Goal: Information Seeking & Learning: Learn about a topic

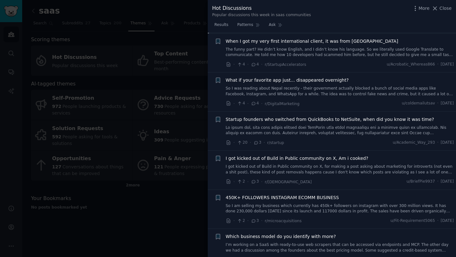
scroll to position [1727, 0]
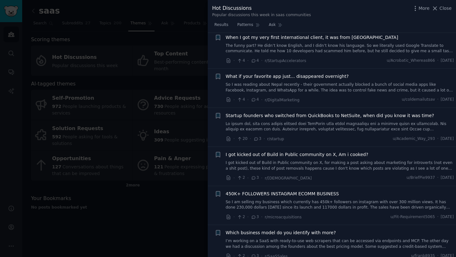
click at [308, 76] on span "What if your favorite app just... disappeared overnight?" at bounding box center [287, 76] width 123 height 7
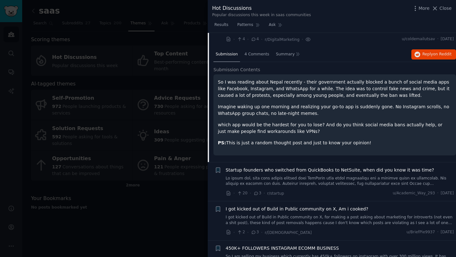
scroll to position [1678, 0]
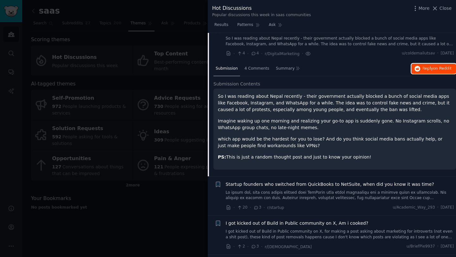
click at [426, 71] on button "Reply on Reddit" at bounding box center [433, 69] width 45 height 10
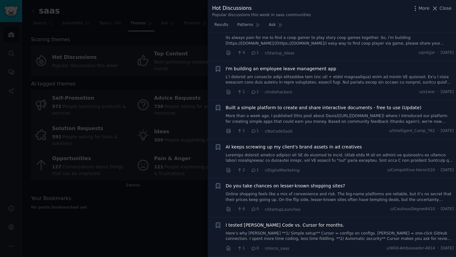
scroll to position [2407, 0]
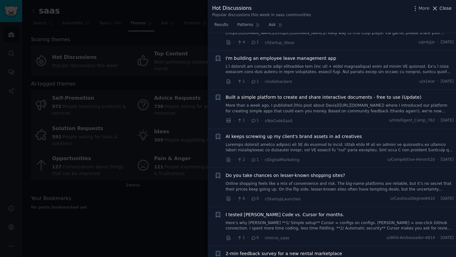
click at [447, 9] on span "Close" at bounding box center [445, 8] width 12 height 7
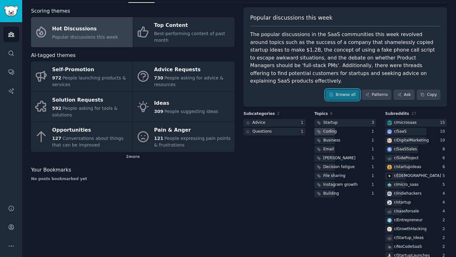
scroll to position [30, 0]
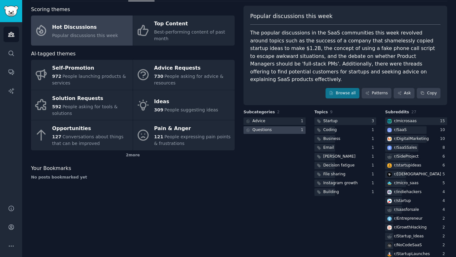
click at [286, 126] on div at bounding box center [274, 130] width 62 height 8
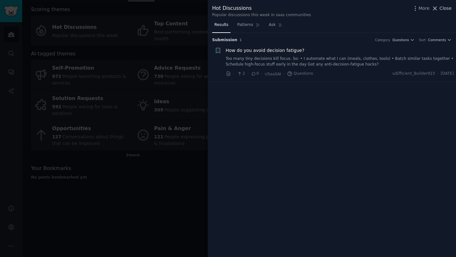
click at [440, 10] on span "Close" at bounding box center [445, 8] width 12 height 7
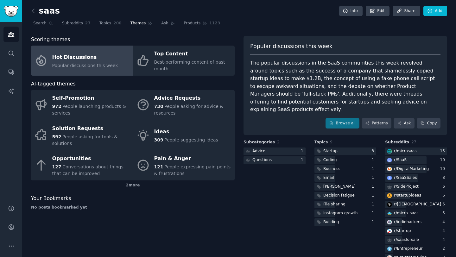
scroll to position [10, 0]
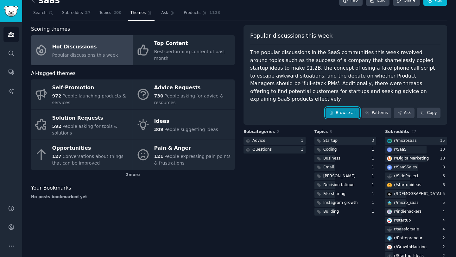
click at [342, 110] on link "Browse all" at bounding box center [342, 113] width 34 height 11
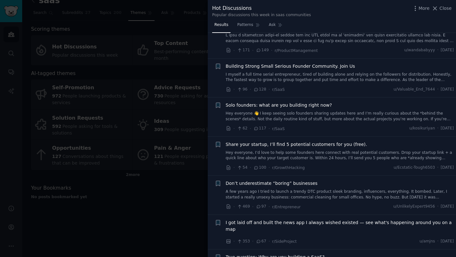
scroll to position [24, 0]
click at [320, 119] on link "Hey everyone 👋 I keep seeing solo founders sharing updates here and I’m really …" at bounding box center [340, 115] width 228 height 11
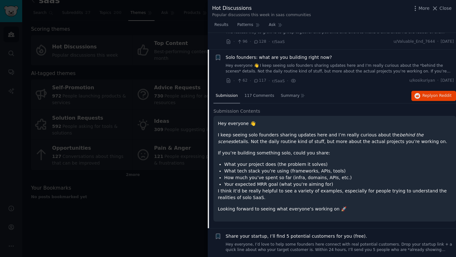
scroll to position [88, 0]
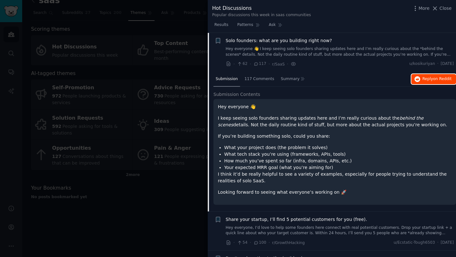
click at [427, 79] on span "Reply on Reddit" at bounding box center [436, 79] width 29 height 6
click at [285, 41] on span "Solo founders: what are you building right now?" at bounding box center [279, 40] width 106 height 7
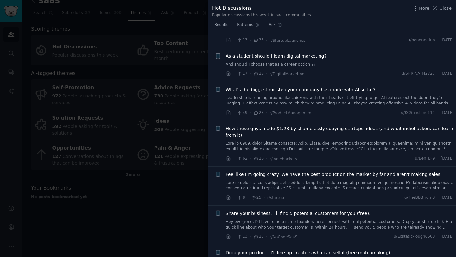
scroll to position [540, 0]
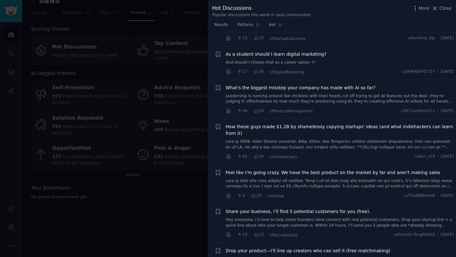
click at [312, 93] on link "Leadership is running around like chickens with their heads cut off trying to g…" at bounding box center [340, 98] width 228 height 11
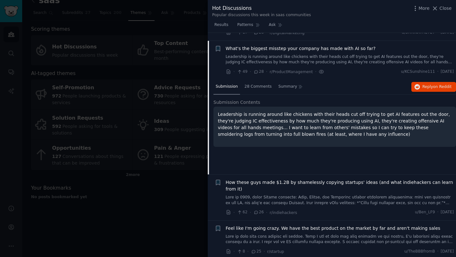
scroll to position [581, 0]
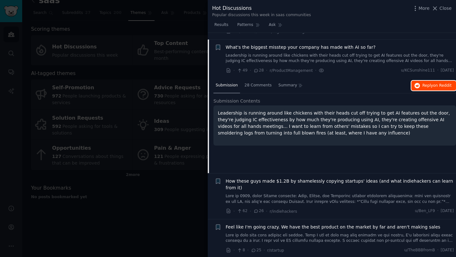
click at [431, 82] on button "Reply on Reddit" at bounding box center [433, 86] width 45 height 10
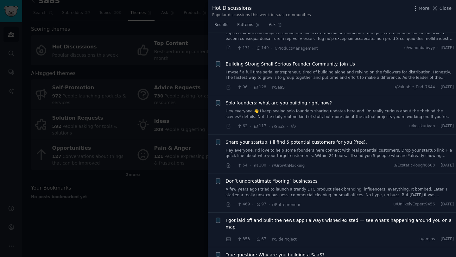
scroll to position [0, 0]
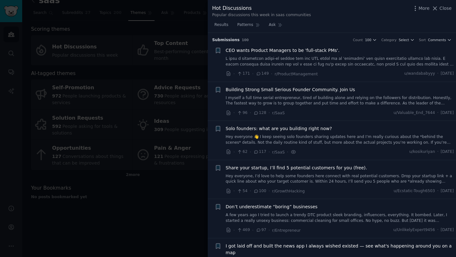
click at [174, 203] on div at bounding box center [228, 128] width 456 height 257
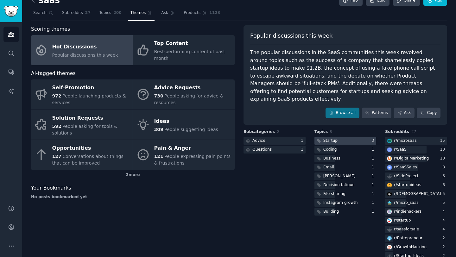
click at [338, 137] on div at bounding box center [345, 141] width 62 height 8
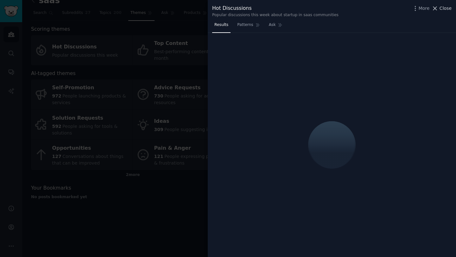
click at [446, 9] on span "Close" at bounding box center [445, 8] width 12 height 7
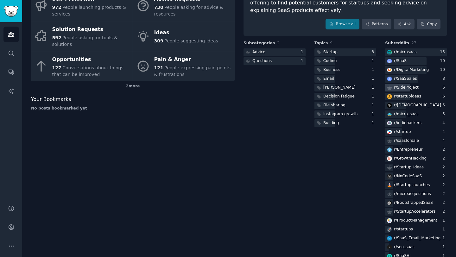
scroll to position [101, 0]
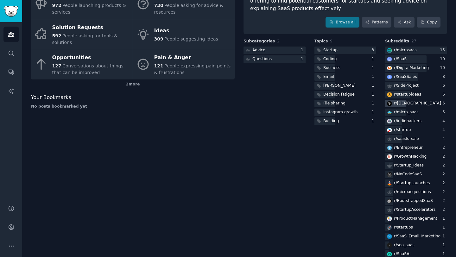
click at [402, 101] on div "r/ [DEMOGRAPHIC_DATA]" at bounding box center [417, 104] width 47 height 6
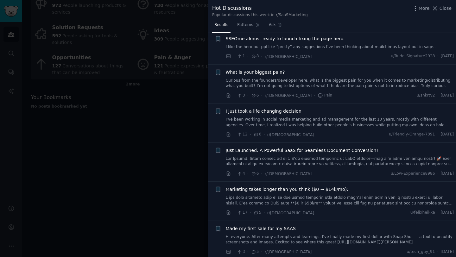
scroll to position [358, 0]
click at [327, 86] on link "Curious from the founders/developer here, what is the biggest pain for you when…" at bounding box center [340, 84] width 228 height 11
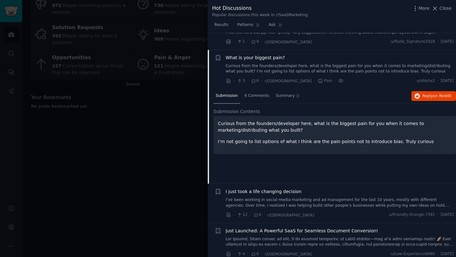
scroll to position [391, 0]
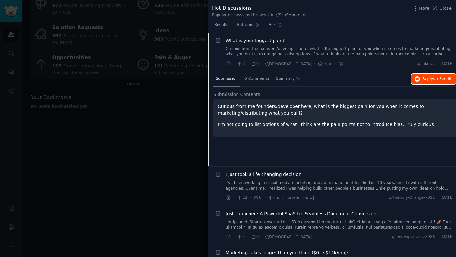
click at [425, 80] on span "Reply on Reddit" at bounding box center [436, 79] width 29 height 6
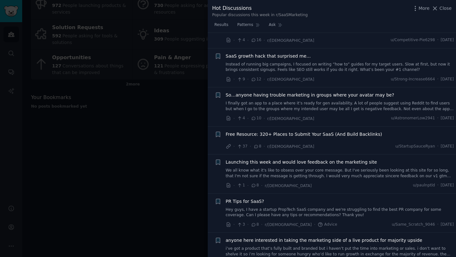
scroll to position [119, 0]
click at [447, 9] on span "Close" at bounding box center [445, 8] width 12 height 7
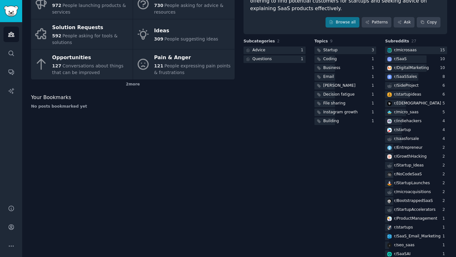
click at [200, 117] on div "Scoring themes Hot Discussions Popular discussions this week Top Content Best-p…" at bounding box center [133, 106] width 204 height 342
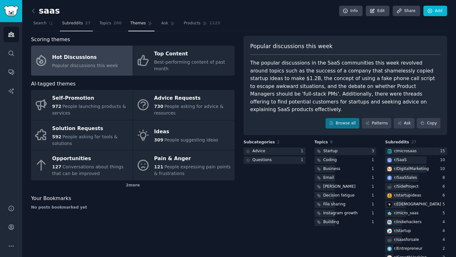
click at [71, 24] on span "Subreddits" at bounding box center [72, 24] width 21 height 6
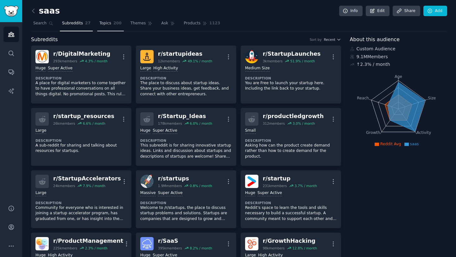
click at [106, 25] on span "Topics" at bounding box center [105, 24] width 12 height 6
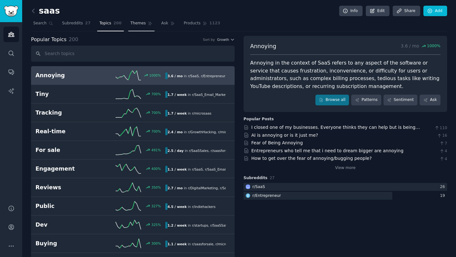
click at [139, 25] on span "Themes" at bounding box center [138, 24] width 16 height 6
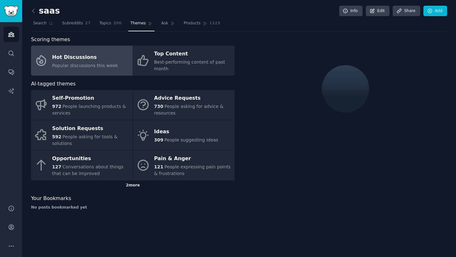
click at [131, 187] on div "2 more" at bounding box center [133, 185] width 204 height 10
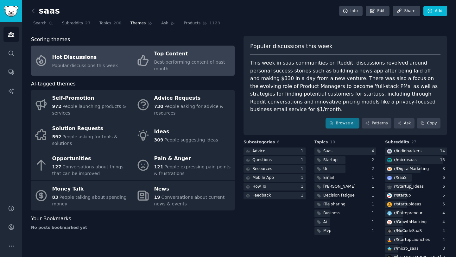
click at [168, 66] on div "Best-performing content of past month" at bounding box center [192, 65] width 77 height 13
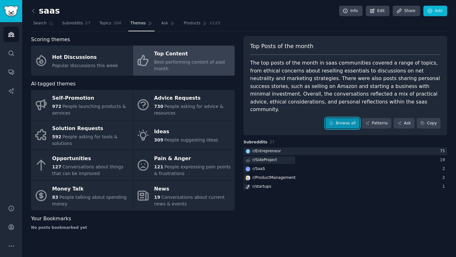
click at [341, 118] on link "Browse all" at bounding box center [342, 123] width 34 height 11
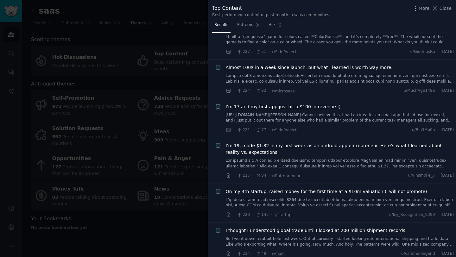
scroll to position [2438, 0]
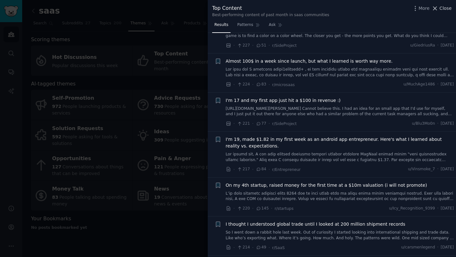
click at [445, 8] on span "Close" at bounding box center [445, 8] width 12 height 7
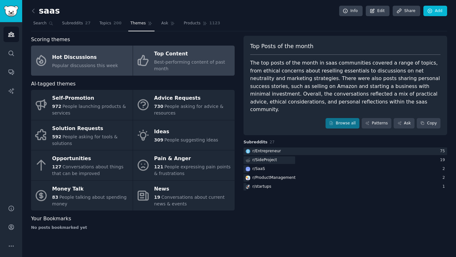
click at [77, 71] on link "Hot Discussions Popular discussions this week" at bounding box center [82, 61] width 102 height 30
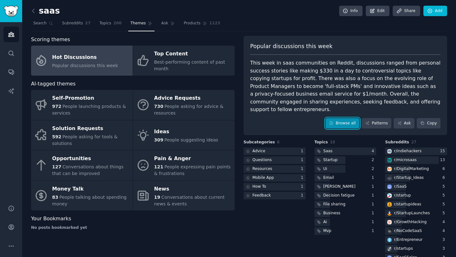
click at [341, 118] on link "Browse all" at bounding box center [342, 123] width 34 height 11
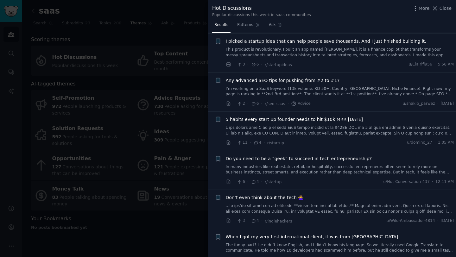
scroll to position [1102, 0]
click at [304, 87] on link "I’m working on a SaaS keyword (13k volume, KD 50+, Country [GEOGRAPHIC_DATA], N…" at bounding box center [340, 91] width 228 height 11
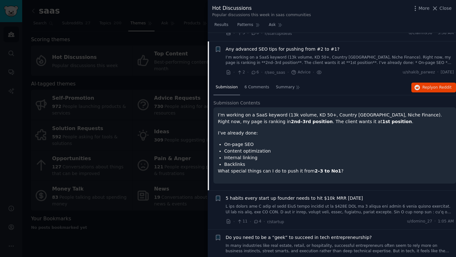
scroll to position [1135, 0]
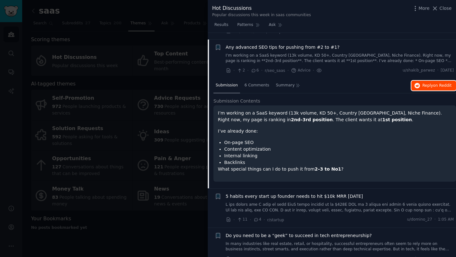
click at [433, 82] on button "Reply on Reddit" at bounding box center [433, 86] width 45 height 10
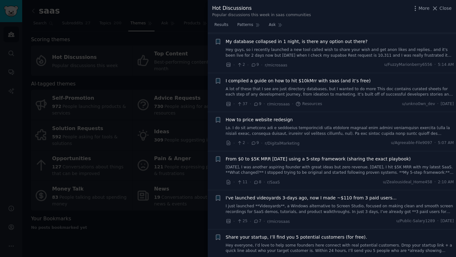
scroll to position [862, 0]
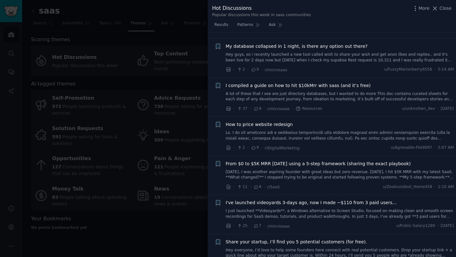
click at [319, 134] on link at bounding box center [340, 135] width 228 height 11
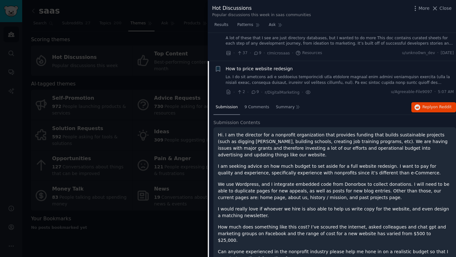
scroll to position [939, 0]
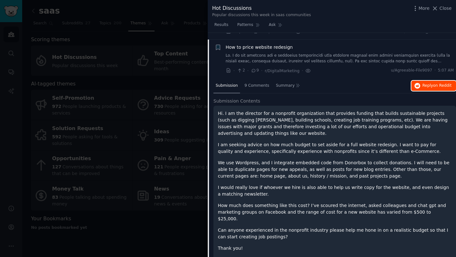
click at [422, 83] on span "Reply on Reddit" at bounding box center [436, 86] width 29 height 6
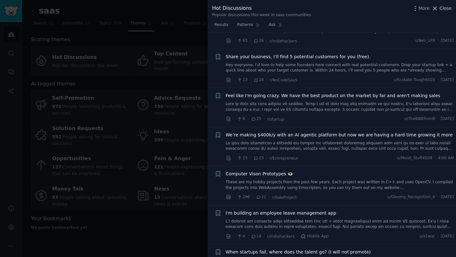
scroll to position [517, 0]
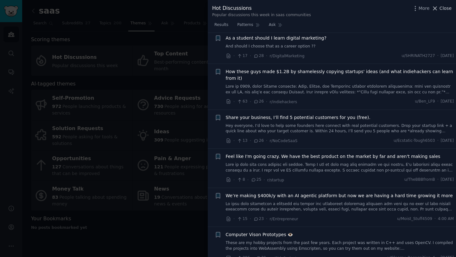
click at [443, 6] on span "Close" at bounding box center [445, 8] width 12 height 7
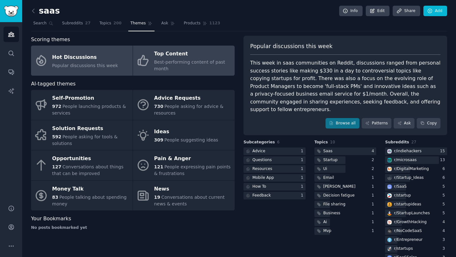
click at [192, 66] on div "Best-performing content of past month" at bounding box center [192, 65] width 77 height 13
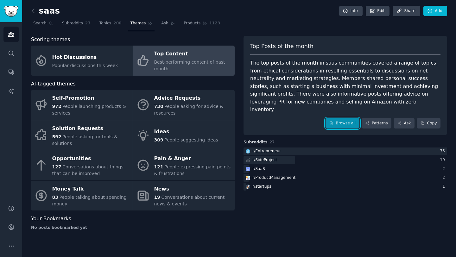
click at [333, 121] on icon at bounding box center [331, 123] width 4 height 4
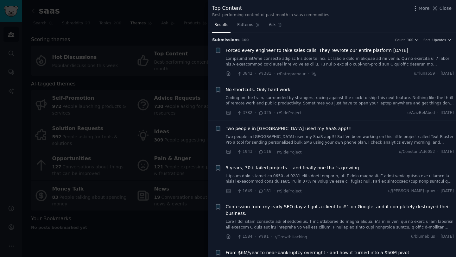
click at [332, 60] on link at bounding box center [340, 61] width 228 height 11
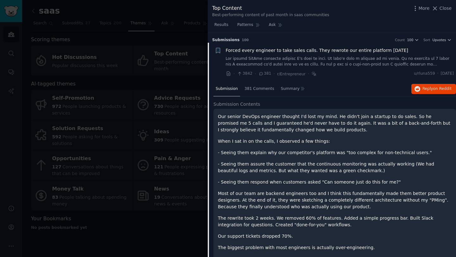
scroll to position [10, 0]
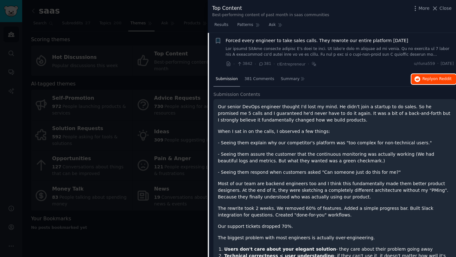
click at [434, 76] on span "Reply on Reddit" at bounding box center [436, 79] width 29 height 6
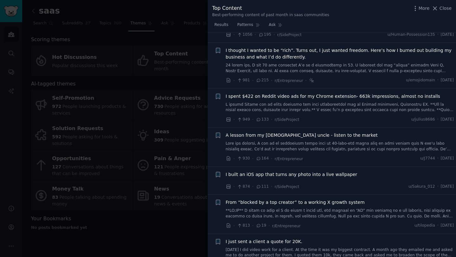
scroll to position [601, 0]
click at [351, 49] on span "I thought I wanted to be “rich”. Turns out, I just wanted freedom. Here’s how I…" at bounding box center [340, 53] width 228 height 13
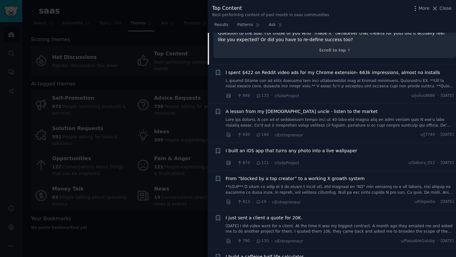
scroll to position [821, 0]
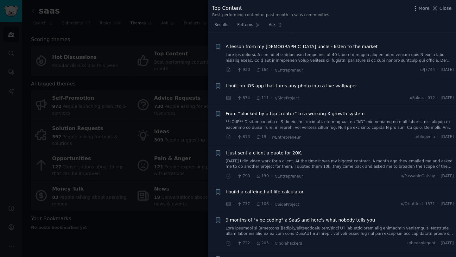
click at [331, 52] on link at bounding box center [340, 57] width 228 height 11
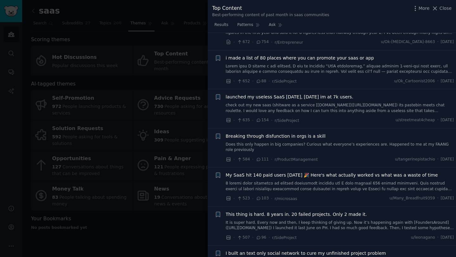
scroll to position [1018, 0]
click at [308, 67] on link at bounding box center [340, 68] width 228 height 11
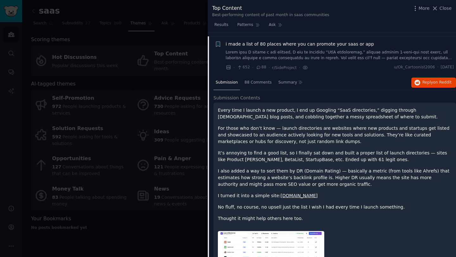
scroll to position [779, 0]
click at [300, 46] on span "i made a list of 80 places where you can promote your saas or app" at bounding box center [300, 44] width 148 height 7
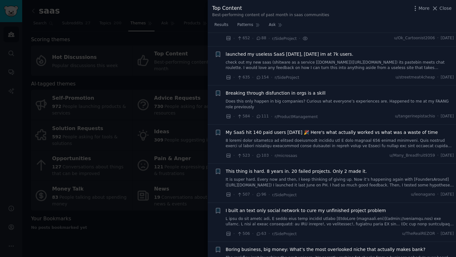
scroll to position [812, 0]
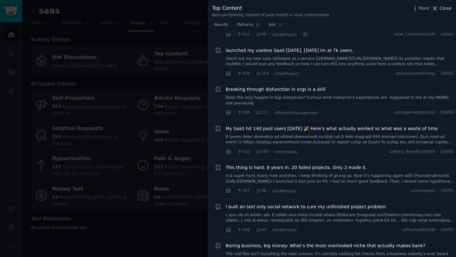
click at [443, 7] on span "Close" at bounding box center [445, 8] width 12 height 7
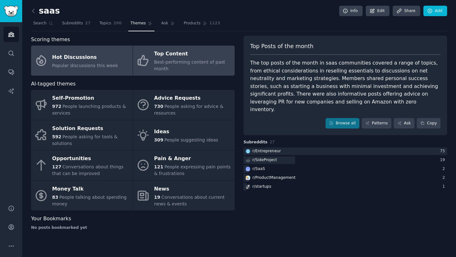
click at [93, 63] on span "Popular discussions this week" at bounding box center [85, 65] width 66 height 5
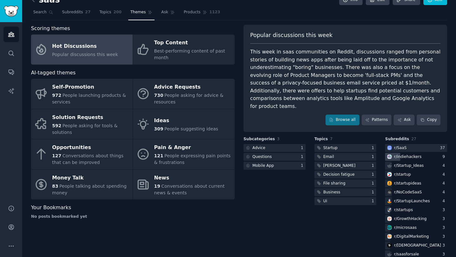
scroll to position [5, 0]
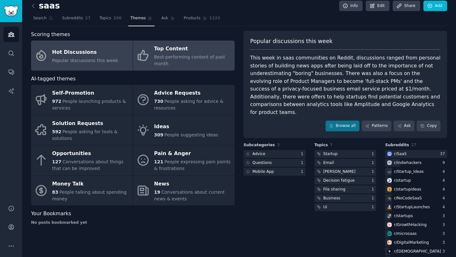
click at [154, 51] on div "Top Content" at bounding box center [192, 49] width 77 height 10
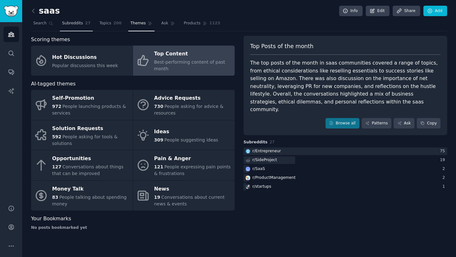
click at [74, 25] on span "Subreddits" at bounding box center [72, 24] width 21 height 6
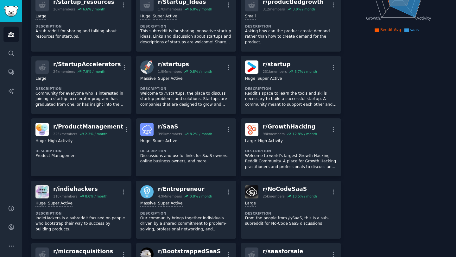
scroll to position [121, 0]
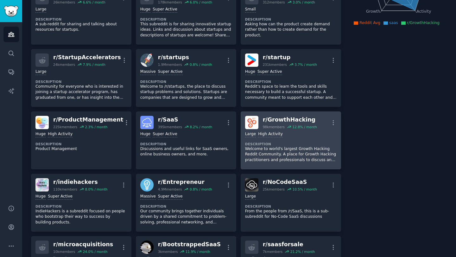
click at [277, 149] on p "Welcome to world's largest Growth Hacking Reddit Community. A place for Growth …" at bounding box center [290, 154] width 91 height 17
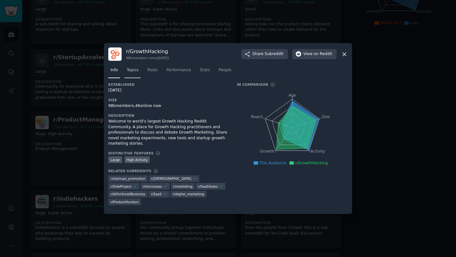
click at [134, 71] on span "Topics" at bounding box center [133, 70] width 12 height 6
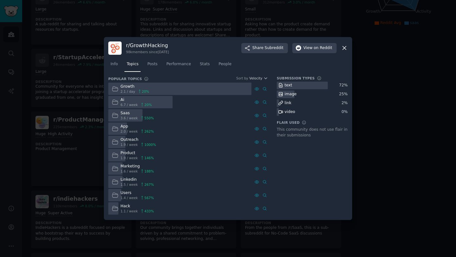
click at [131, 167] on div "Marketing" at bounding box center [138, 167] width 34 height 6
click at [122, 168] on div "Marketing" at bounding box center [138, 167] width 34 height 6
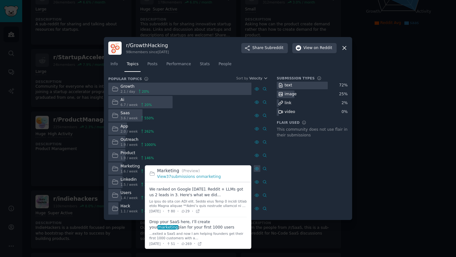
click at [256, 169] on icon at bounding box center [257, 169] width 4 height 4
click at [204, 186] on span at bounding box center [198, 201] width 98 height 32
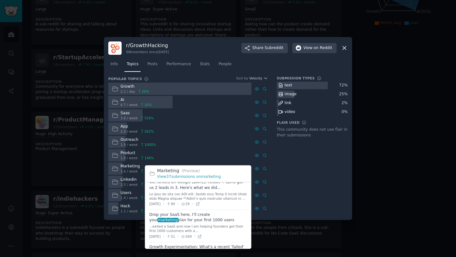
scroll to position [9, 0]
click at [196, 194] on div at bounding box center [198, 194] width 98 height 9
click at [200, 202] on icon at bounding box center [197, 202] width 4 height 4
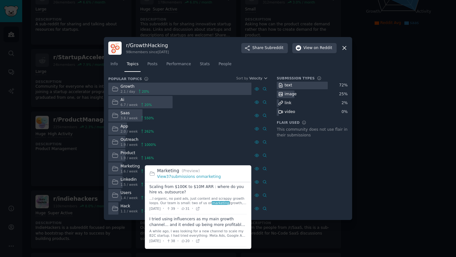
scroll to position [215, 0]
click at [200, 209] on icon at bounding box center [197, 208] width 4 height 4
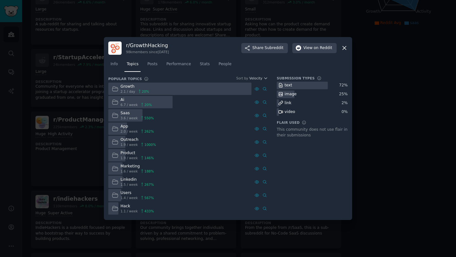
click at [347, 47] on icon at bounding box center [344, 48] width 7 height 7
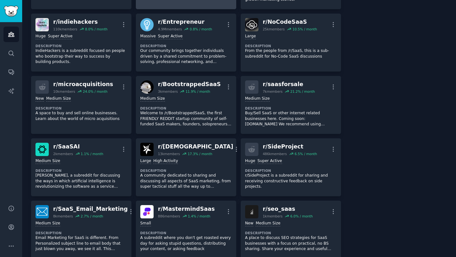
scroll to position [299, 0]
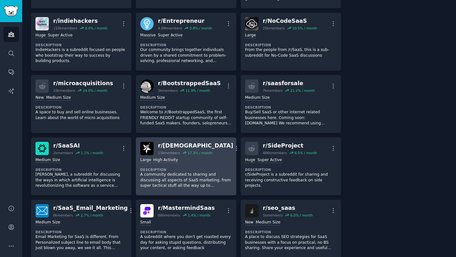
click at [197, 144] on div "r/ [DEMOGRAPHIC_DATA]" at bounding box center [195, 146] width 75 height 8
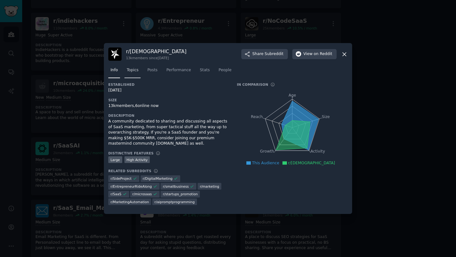
click at [137, 69] on span "Topics" at bounding box center [133, 70] width 12 height 6
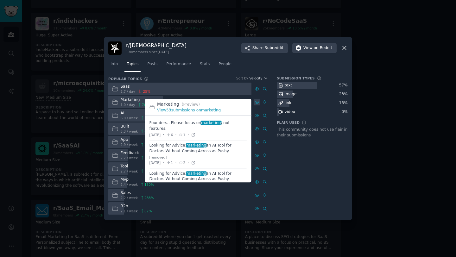
click at [257, 104] on icon at bounding box center [257, 102] width 4 height 4
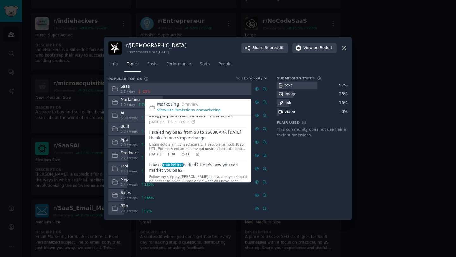
scroll to position [122, 0]
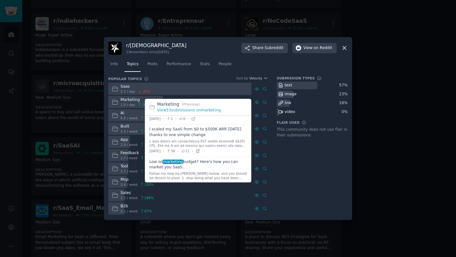
click at [200, 151] on icon at bounding box center [197, 151] width 4 height 4
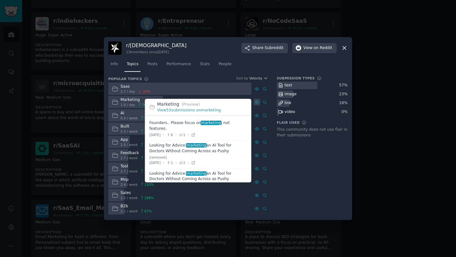
click at [259, 104] on icon at bounding box center [257, 102] width 4 height 4
click at [254, 103] on div at bounding box center [257, 102] width 7 height 7
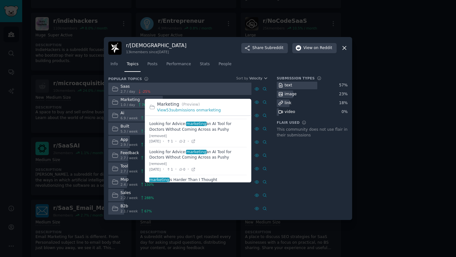
scroll to position [0, 0]
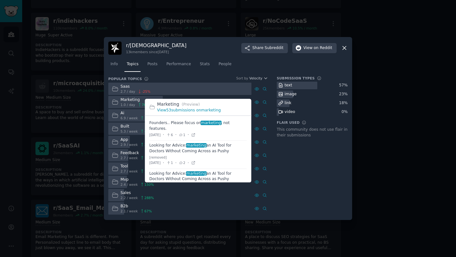
click at [196, 110] on link "View 53 submissions on marketing" at bounding box center [189, 110] width 64 height 4
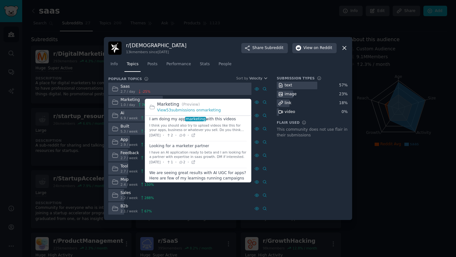
scroll to position [249, 0]
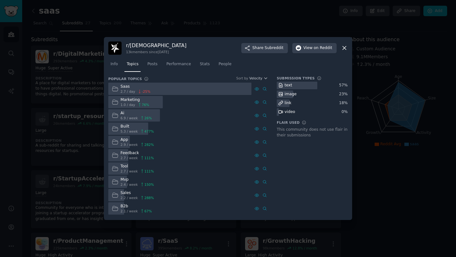
click at [289, 173] on div "Submission Types text 57 % image 23 % link 18 % video 0 % Flair Used This commu…" at bounding box center [312, 146] width 71 height 140
click at [129, 105] on span "1.0 / day" at bounding box center [128, 105] width 15 height 4
click at [115, 103] on icon at bounding box center [115, 102] width 7 height 7
click at [265, 104] on link "Advanced Search" at bounding box center [264, 102] width 7 height 7
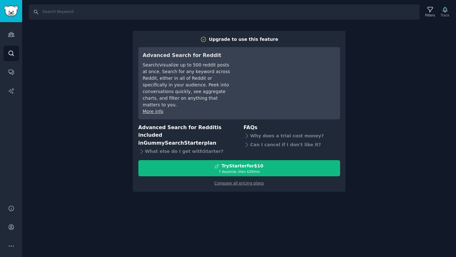
click at [372, 91] on div "Search Filters Track Upgrade to use this feature Advanced Search for Reddit Sea…" at bounding box center [239, 128] width 434 height 257
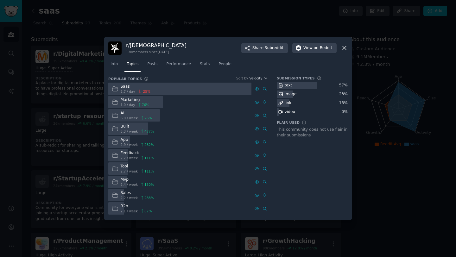
click at [344, 54] on div "r/ SaaSMarketing 13k members since [DATE] Share Subreddit View on Reddit" at bounding box center [227, 47] width 239 height 13
click at [345, 48] on icon at bounding box center [344, 48] width 3 height 3
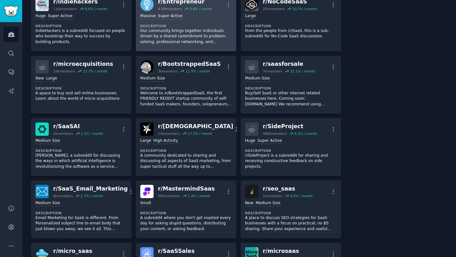
scroll to position [303, 0]
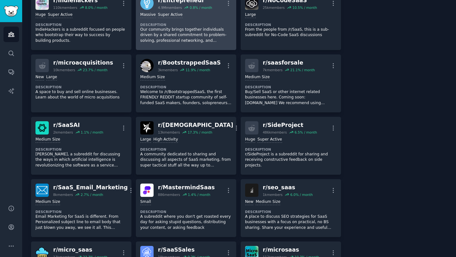
click at [199, 141] on div "Large High Activity" at bounding box center [185, 140] width 91 height 6
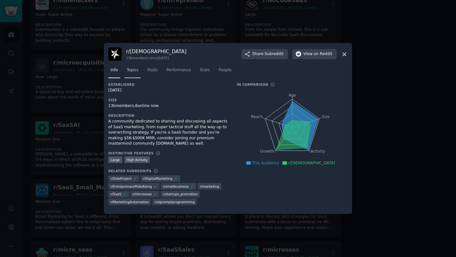
click at [134, 72] on span "Topics" at bounding box center [133, 70] width 12 height 6
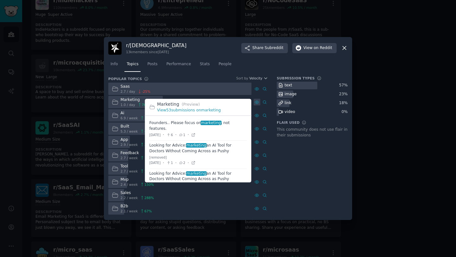
click at [256, 104] on icon at bounding box center [257, 102] width 4 height 4
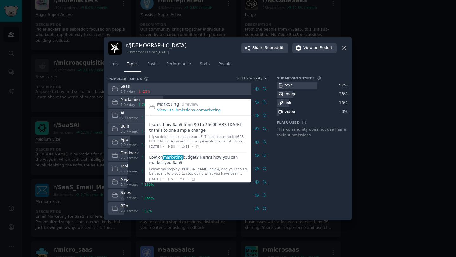
scroll to position [128, 0]
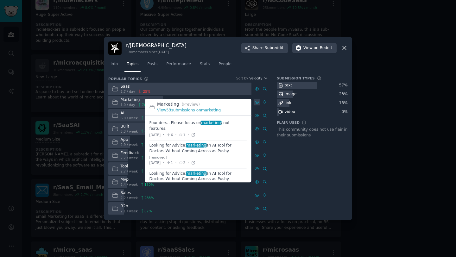
click at [256, 103] on icon at bounding box center [257, 102] width 4 height 4
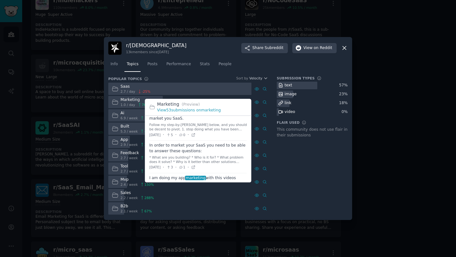
scroll to position [171, 0]
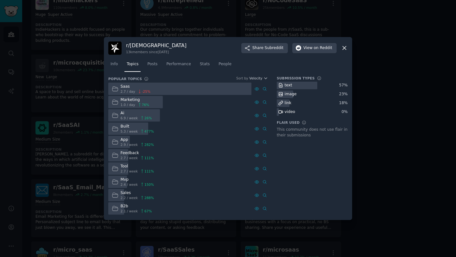
click at [287, 177] on div "Submission Types text 57 % image 23 % link 18 % video 0 % Flair Used This commu…" at bounding box center [312, 146] width 71 height 140
drag, startPoint x: 164, startPoint y: 47, endPoint x: 125, endPoint y: 46, distance: 38.9
click at [125, 46] on div "r/ SaaSMarketing 13k members since [DATE] Share Subreddit View on Reddit" at bounding box center [227, 47] width 239 height 13
copy h3 "r/ [DEMOGRAPHIC_DATA]"
click at [297, 51] on button "View on Reddit" at bounding box center [314, 48] width 44 height 10
